Goal: Information Seeking & Learning: Learn about a topic

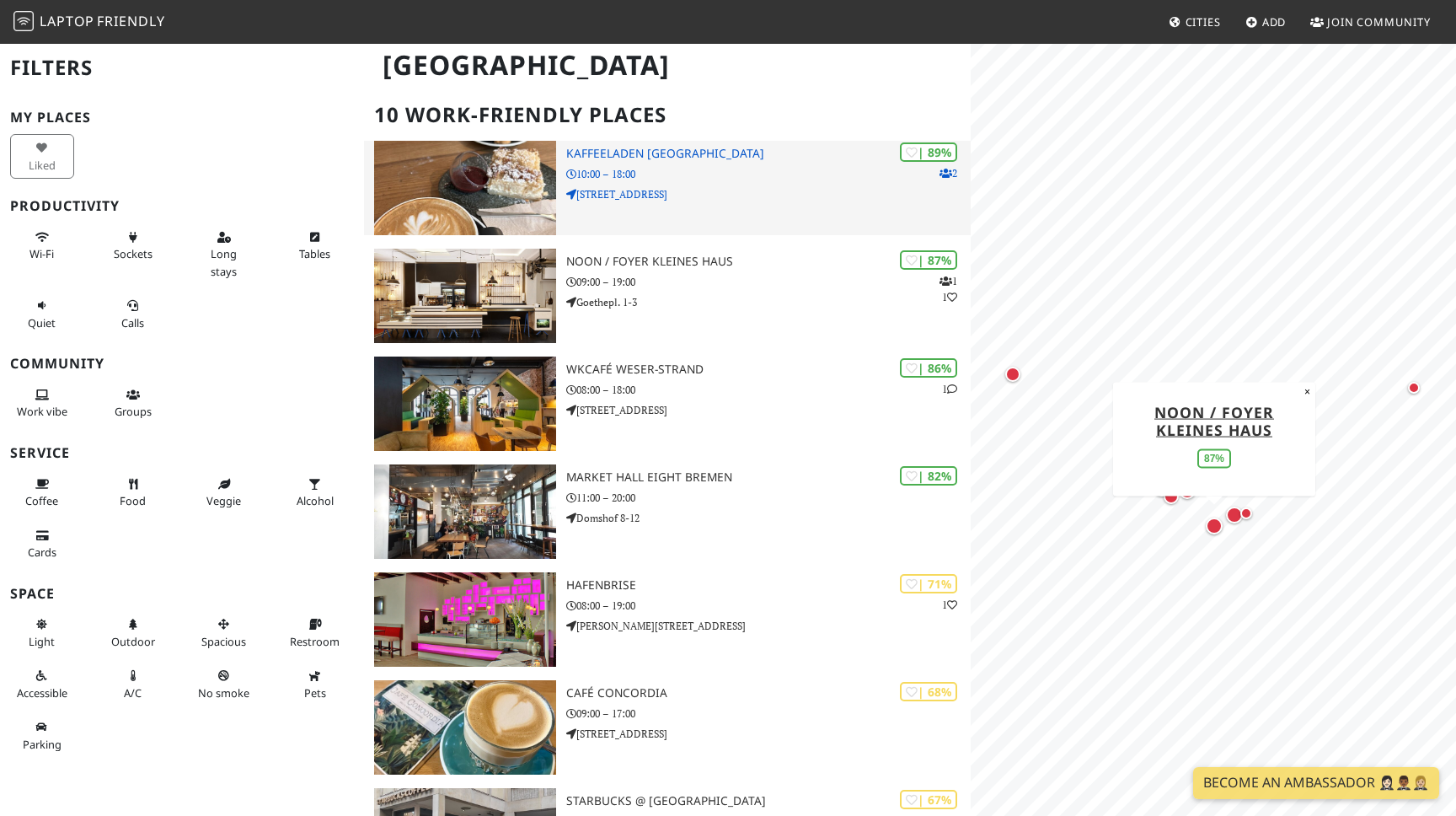
scroll to position [99, 0]
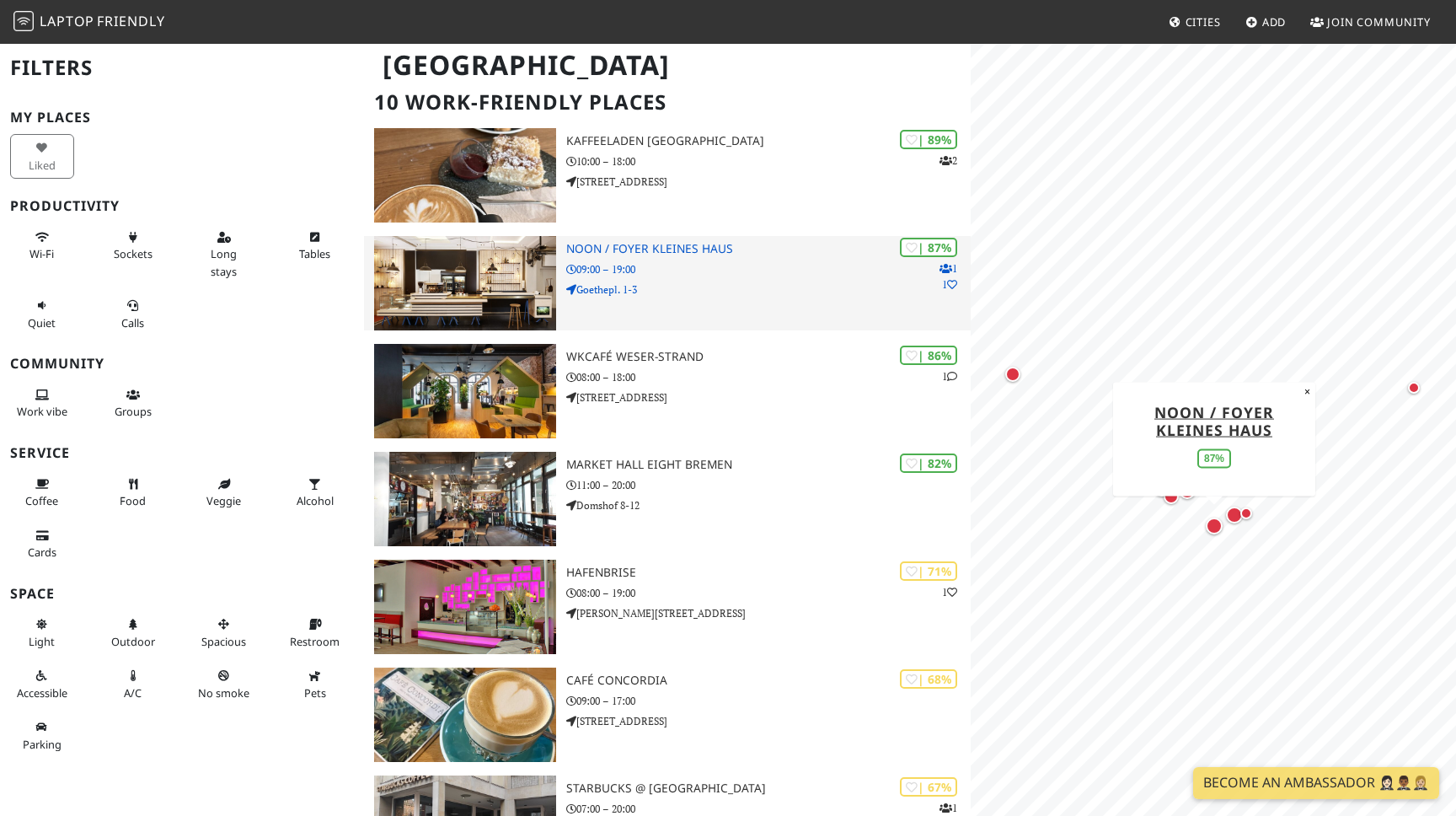
click at [719, 265] on p "09:00 – 19:00" at bounding box center [768, 269] width 404 height 16
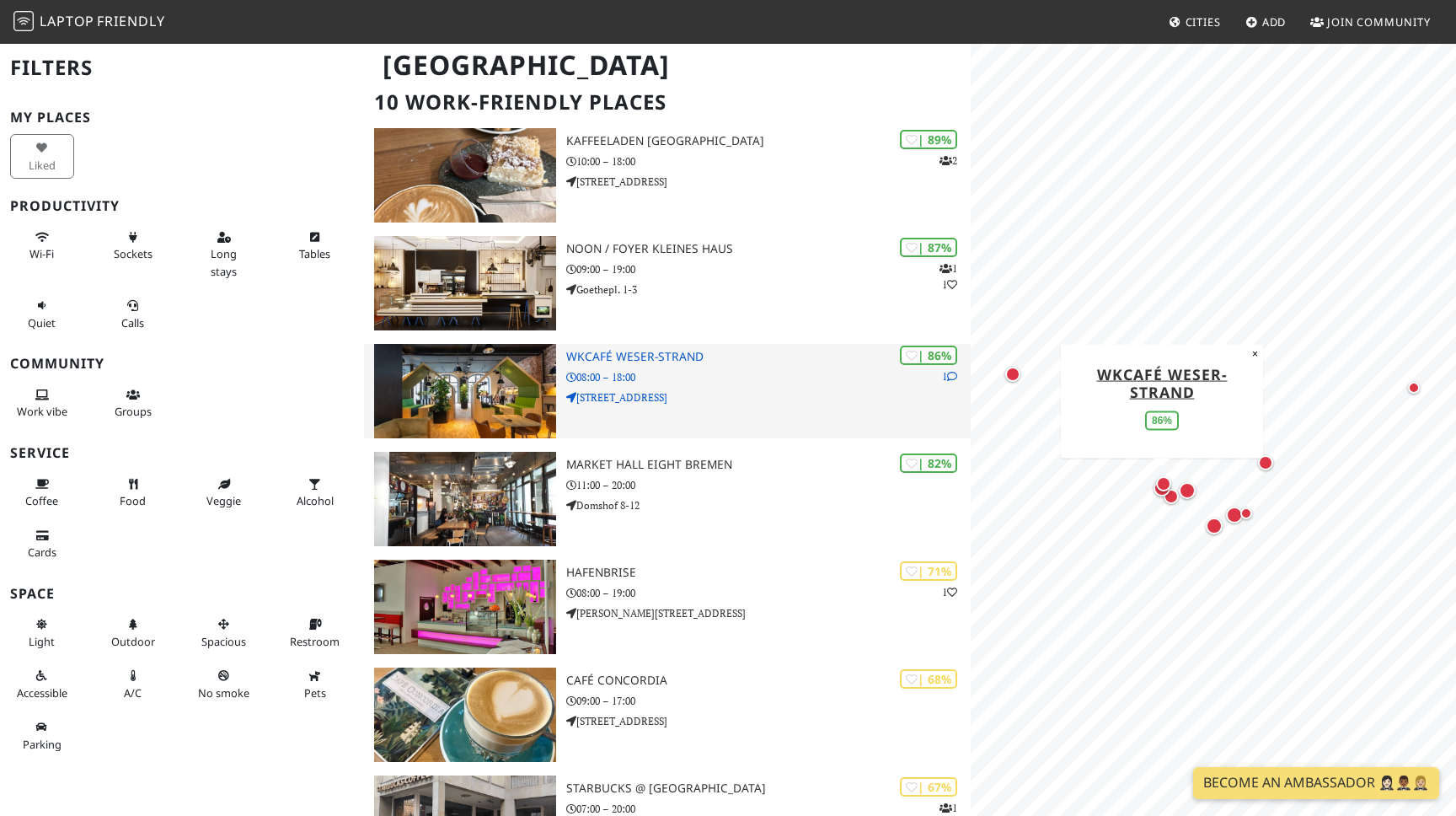
click at [713, 373] on p "08:00 – 18:00" at bounding box center [768, 377] width 404 height 16
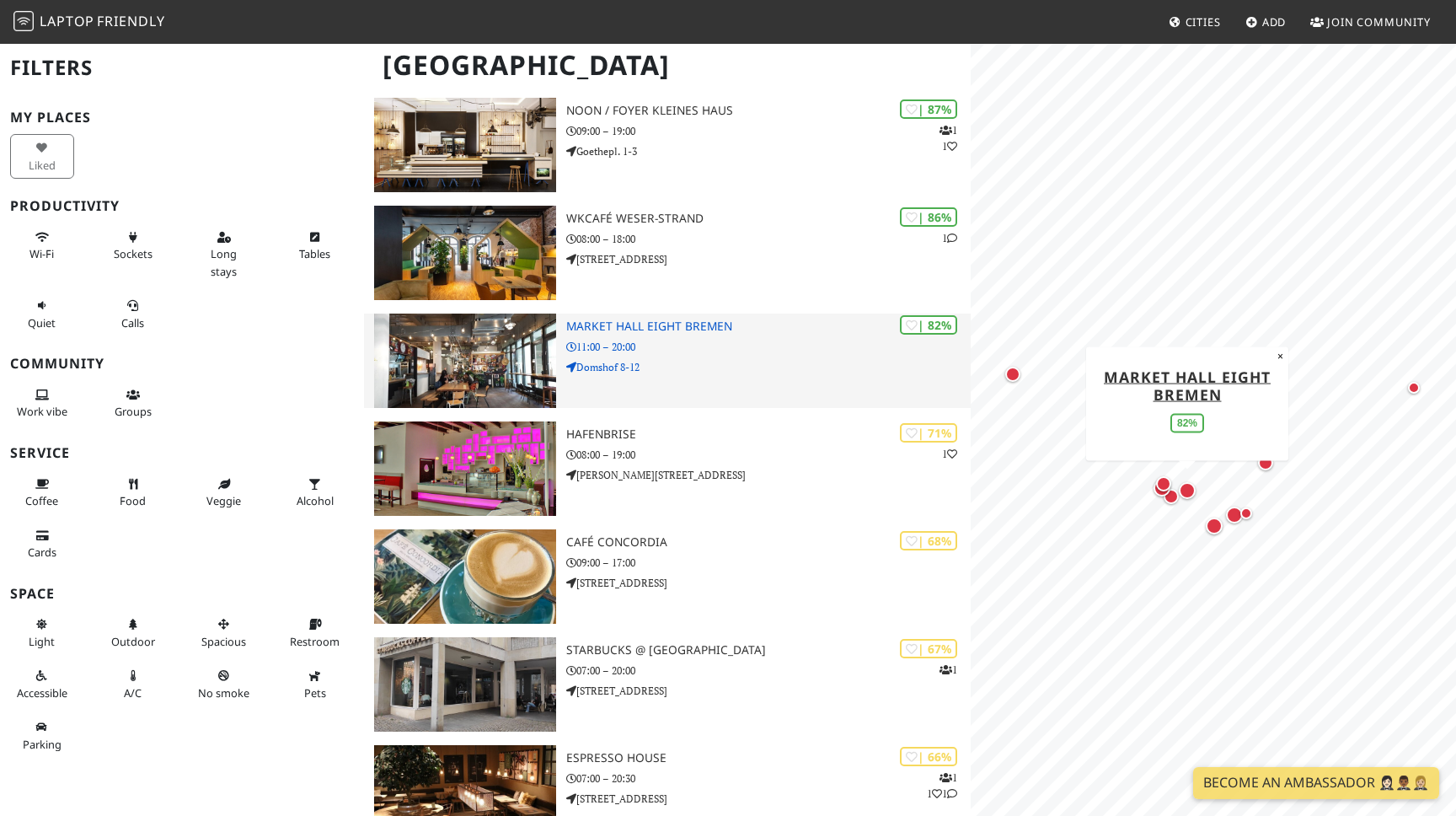
scroll to position [245, 0]
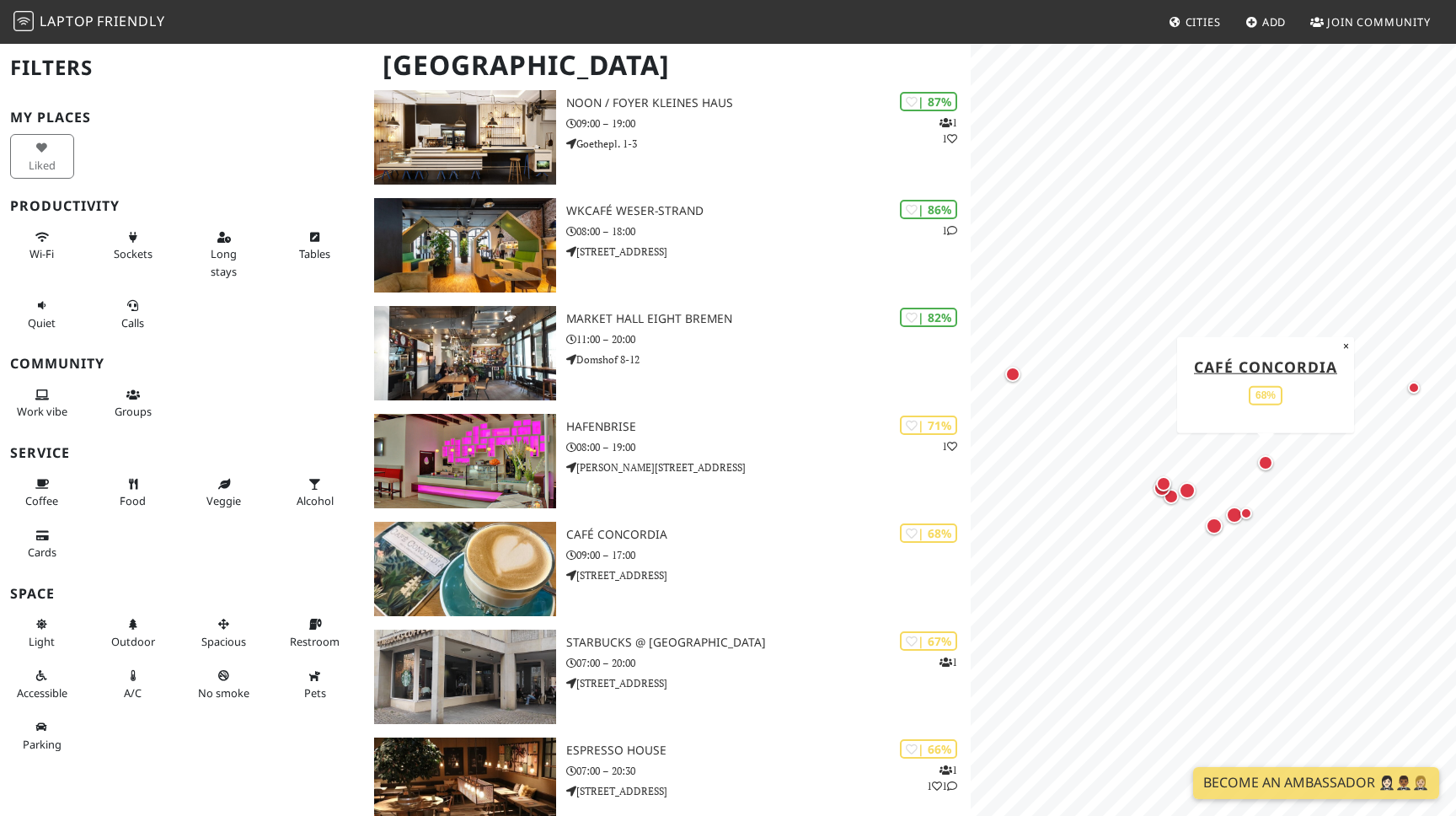
click at [1273, 461] on div "Map marker" at bounding box center [1265, 462] width 15 height 15
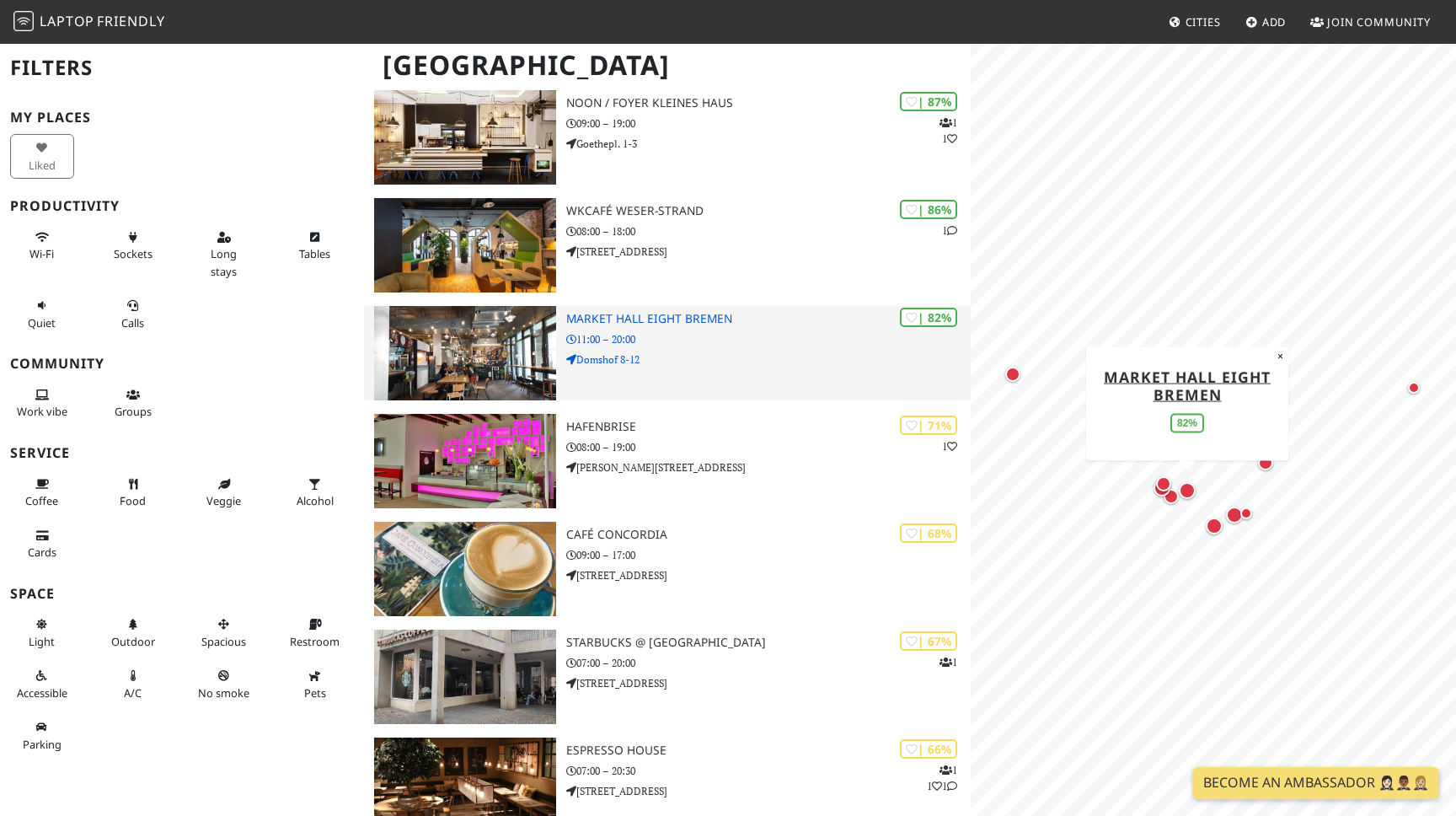
click at [722, 339] on p "11:00 – 20:00" at bounding box center [768, 339] width 404 height 16
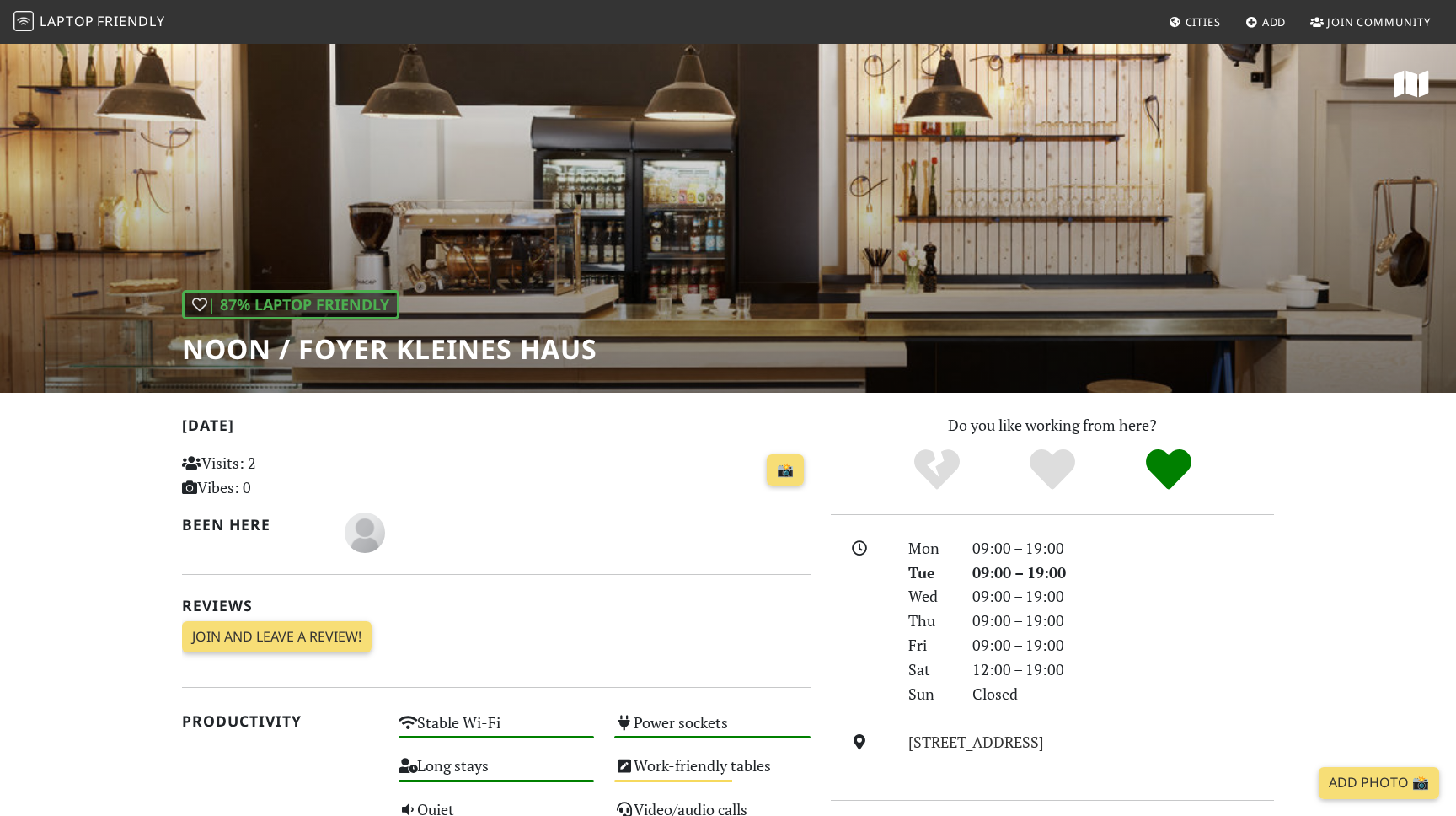
click at [516, 354] on h1 "noon / Foyer Kleines Haus" at bounding box center [390, 349] width 415 height 32
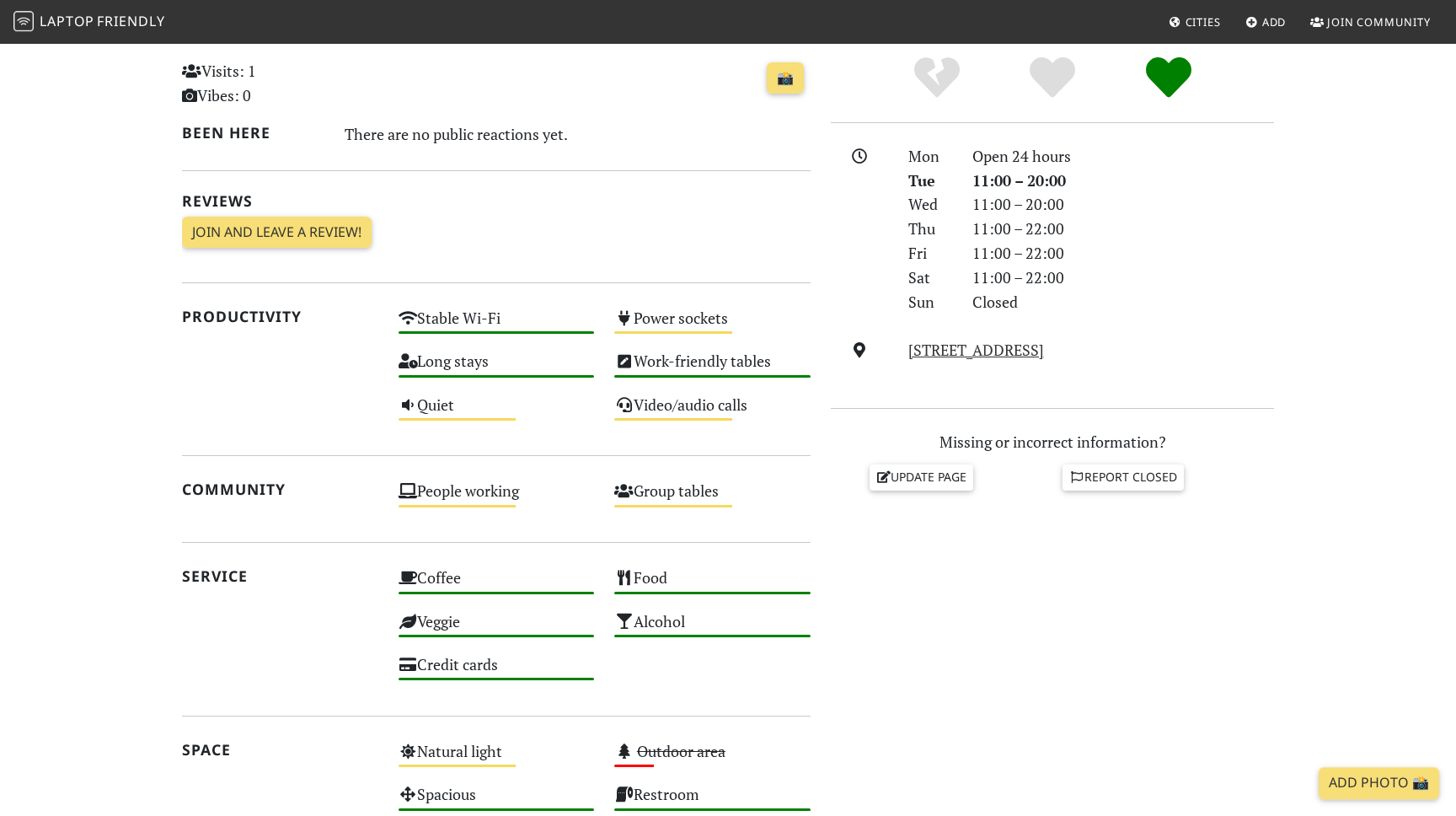
scroll to position [342, 0]
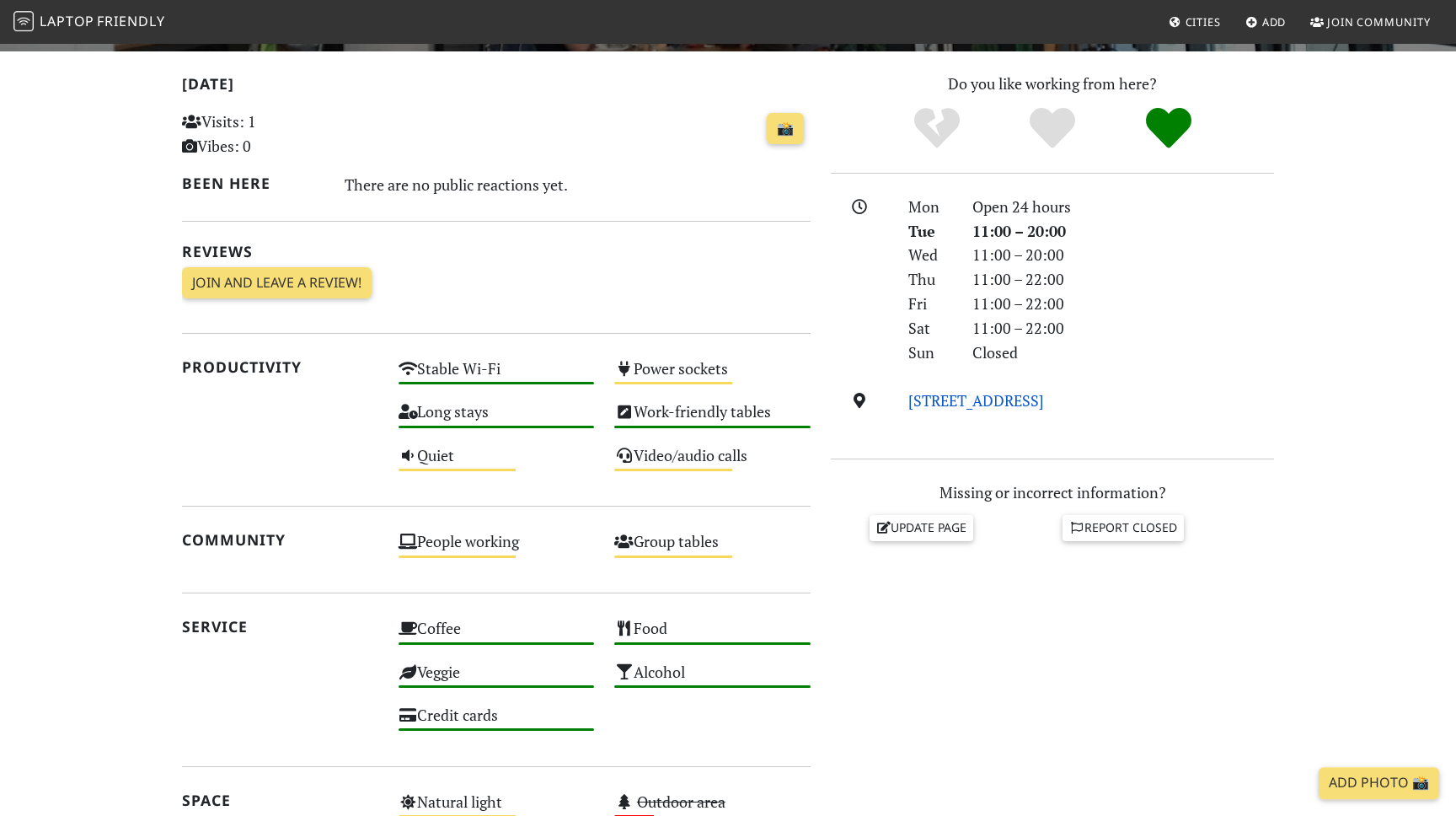
drag, startPoint x: 1140, startPoint y: 413, endPoint x: 909, endPoint y: 403, distance: 231.2
click at [909, 403] on div "[STREET_ADDRESS]" at bounding box center [1091, 401] width 386 height 24
copy link "[STREET_ADDRESS]"
